Goal: Find specific page/section: Find specific page/section

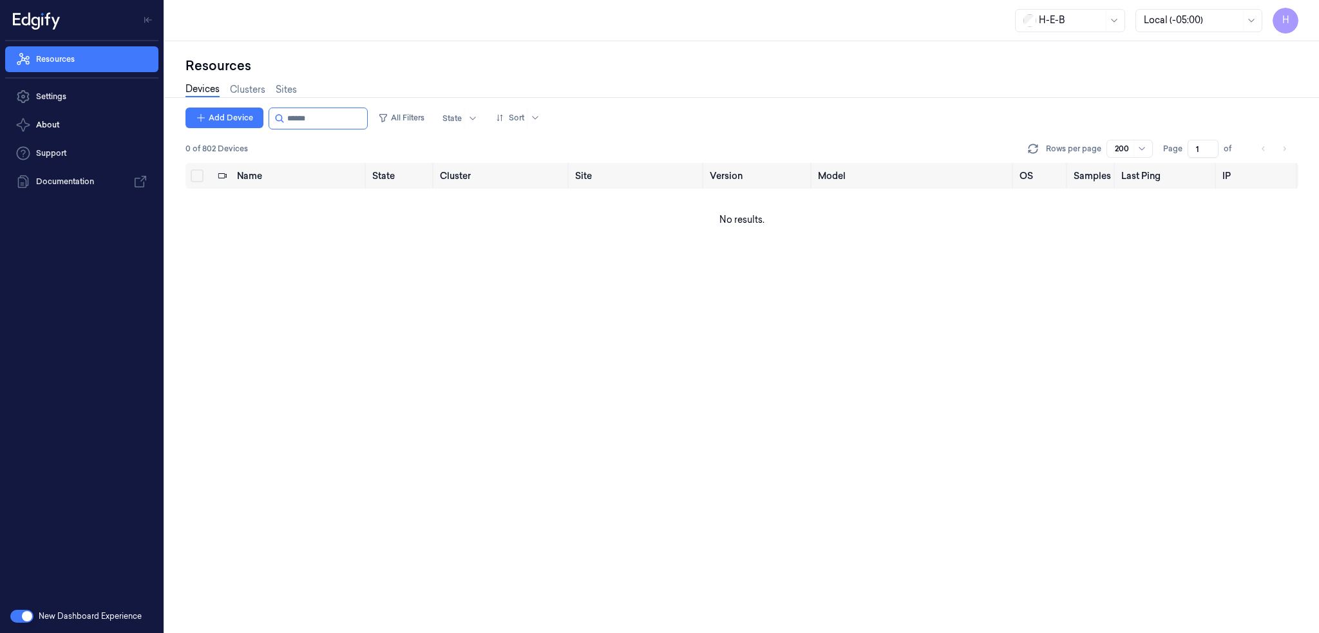
drag, startPoint x: 299, startPoint y: 120, endPoint x: 404, endPoint y: 133, distance: 105.8
click at [394, 131] on div "Add Device All Filters State Sort 0 of 802 Devices Rows per page 200 Page 1 of" at bounding box center [741, 135] width 1113 height 55
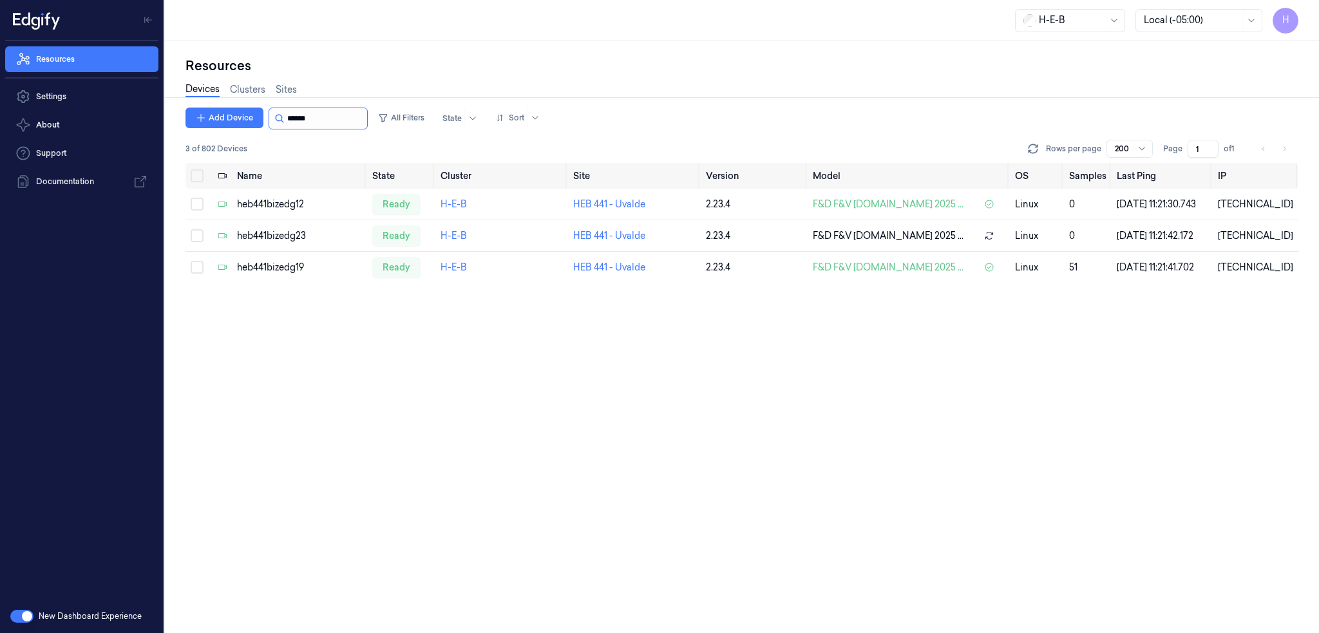
click at [324, 122] on input "string" at bounding box center [325, 118] width 77 height 21
drag, startPoint x: 301, startPoint y: 123, endPoint x: 399, endPoint y: 130, distance: 98.8
click at [388, 124] on div "Add Device All Filters State Sort" at bounding box center [365, 119] width 360 height 22
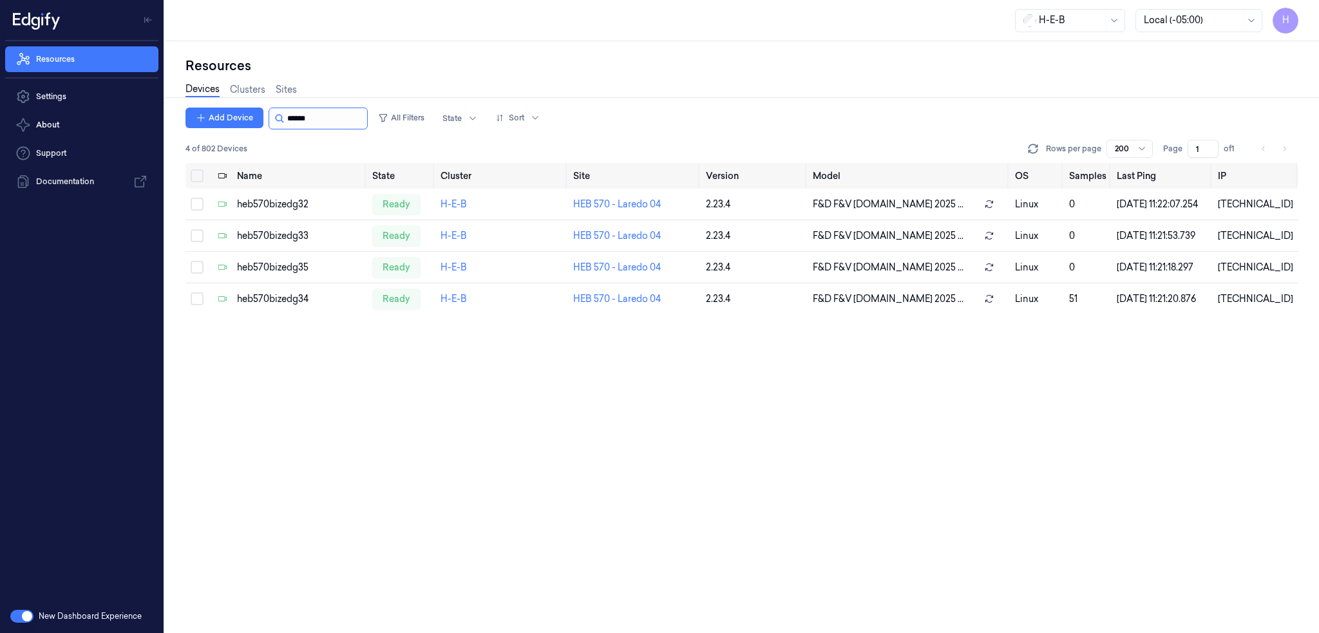
drag, startPoint x: 301, startPoint y: 118, endPoint x: 356, endPoint y: 118, distance: 54.1
click at [356, 118] on input "string" at bounding box center [325, 118] width 77 height 21
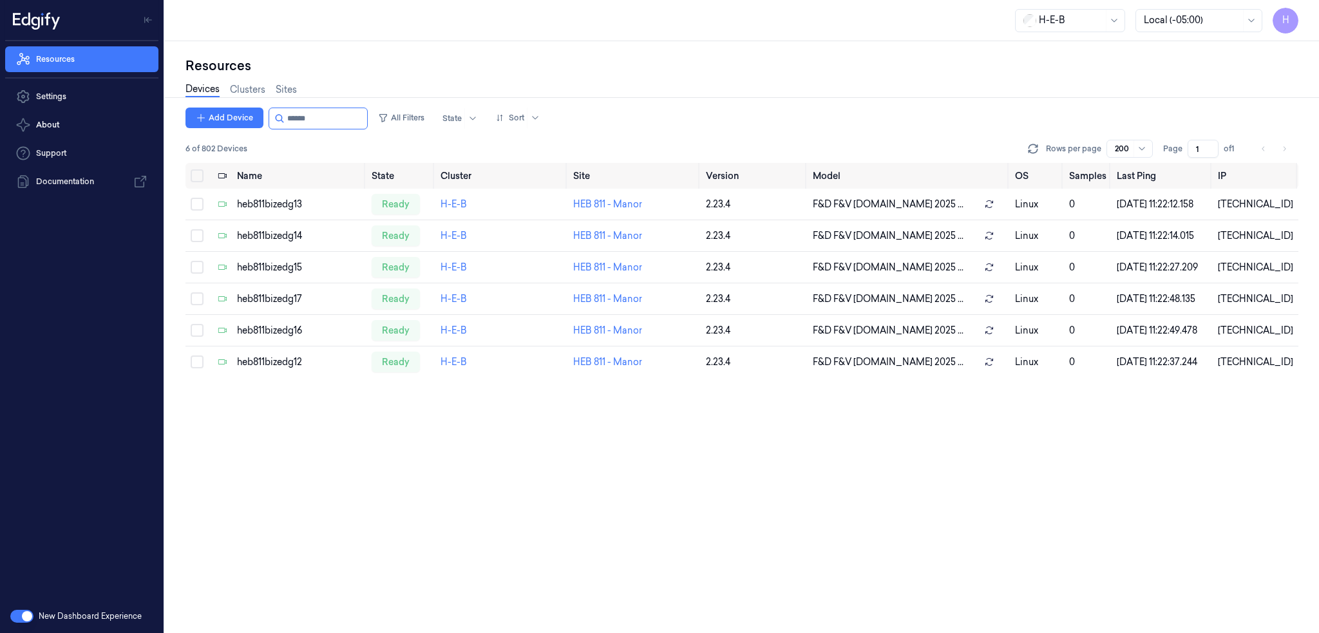
type input "******"
